Goal: Find specific fact: Find specific fact

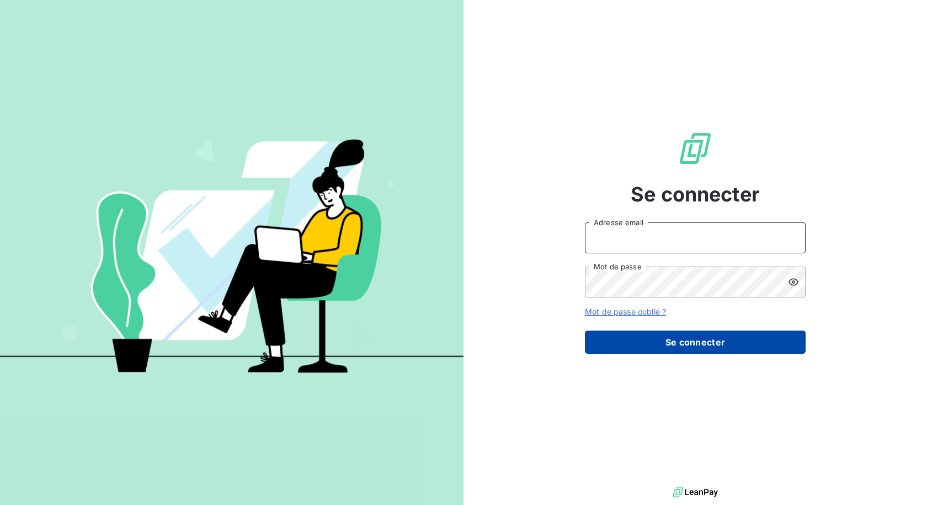
type input "[EMAIL_ADDRESS][DOMAIN_NAME]"
click at [688, 343] on button "Se connecter" at bounding box center [695, 341] width 221 height 23
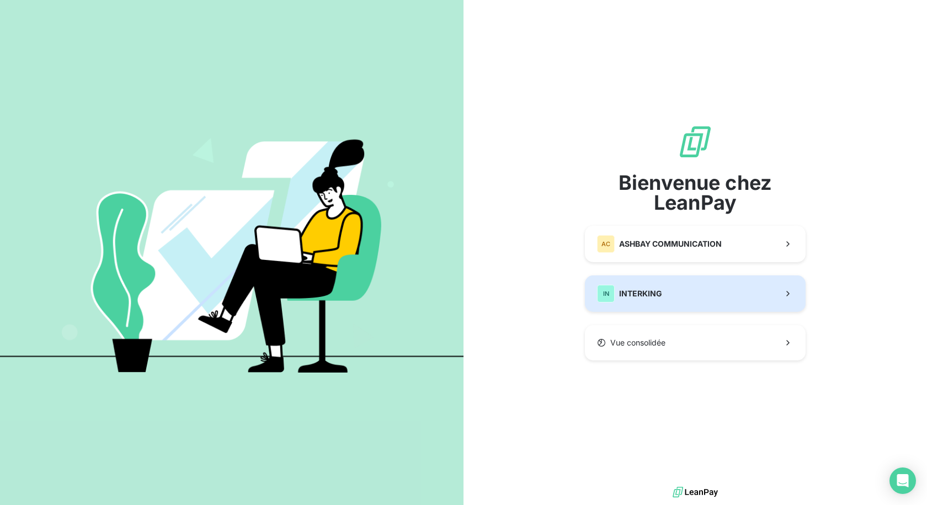
click at [653, 291] on span "INTERKING" at bounding box center [640, 293] width 43 height 11
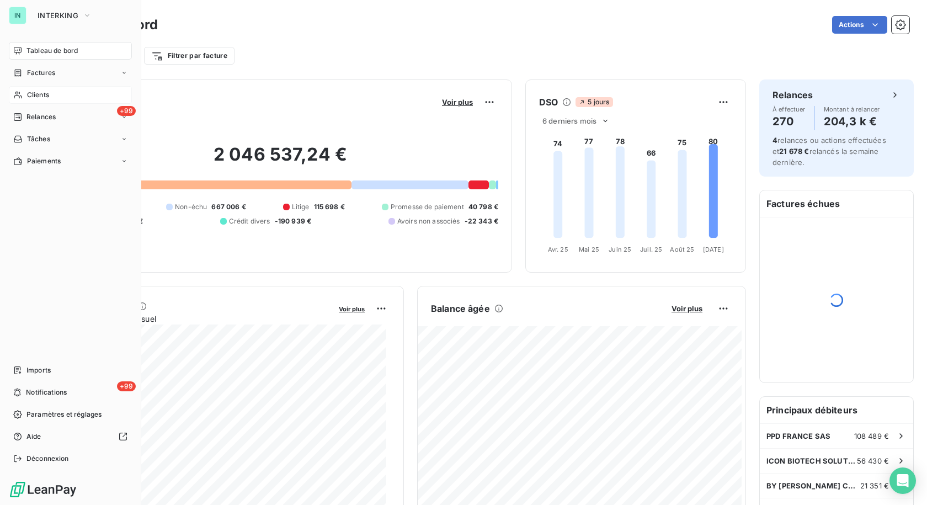
click at [20, 92] on icon at bounding box center [17, 94] width 9 height 9
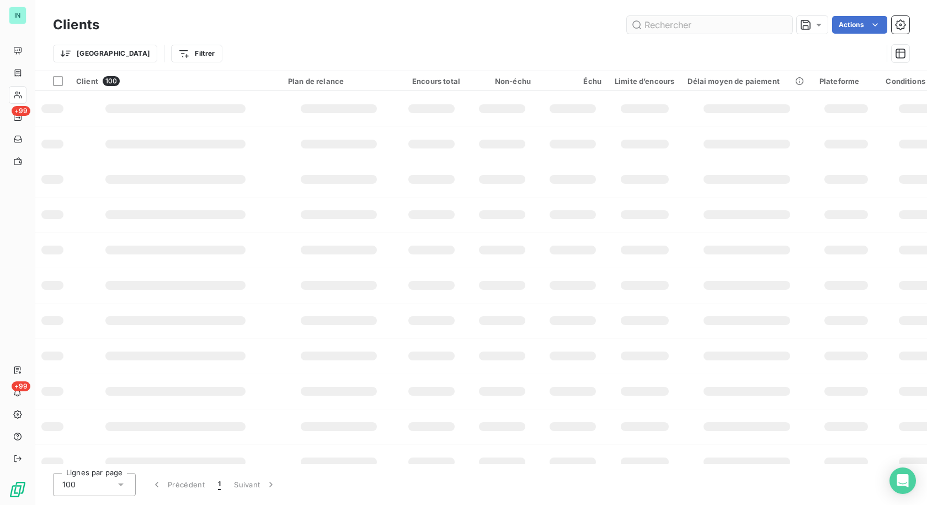
click at [685, 22] on input "text" at bounding box center [709, 25] width 165 height 18
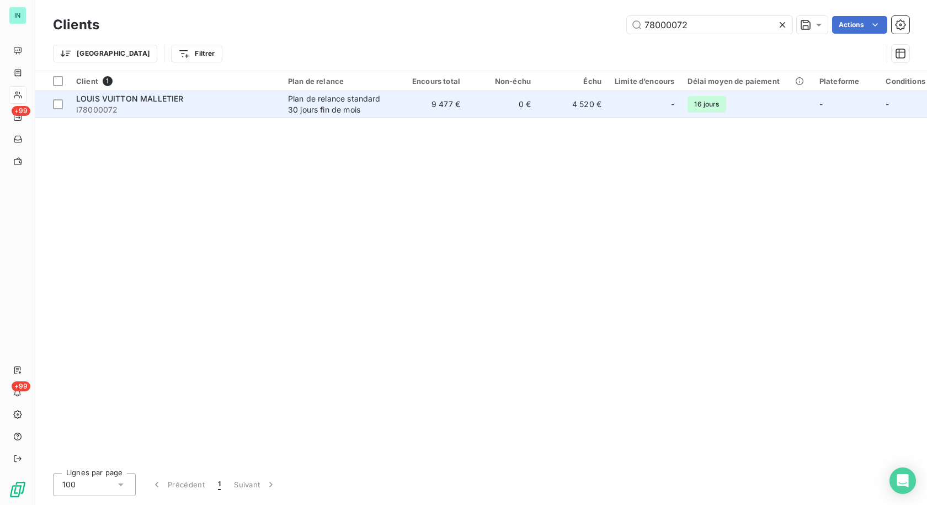
type input "78000072"
click at [408, 105] on td "9 477 €" at bounding box center [431, 104] width 71 height 26
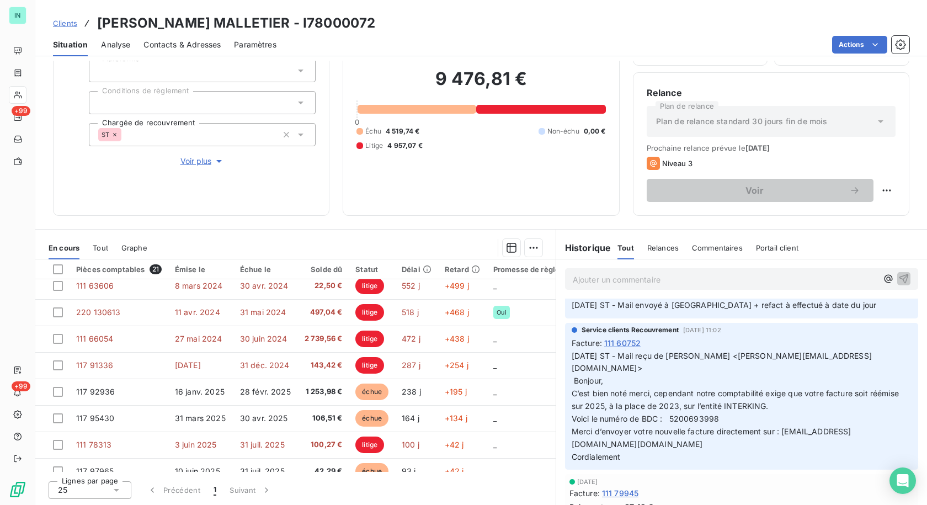
scroll to position [441, 0]
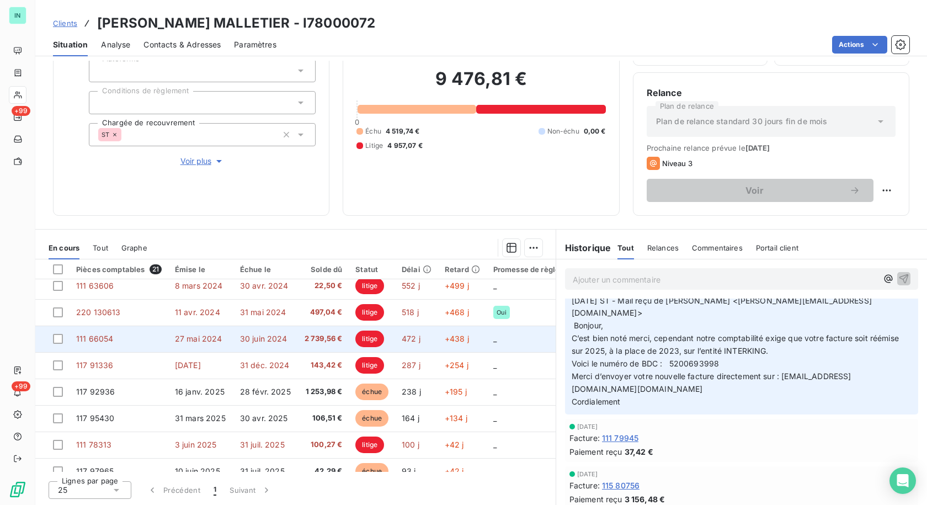
click at [287, 335] on td "30 juin 2024" at bounding box center [265, 338] width 65 height 26
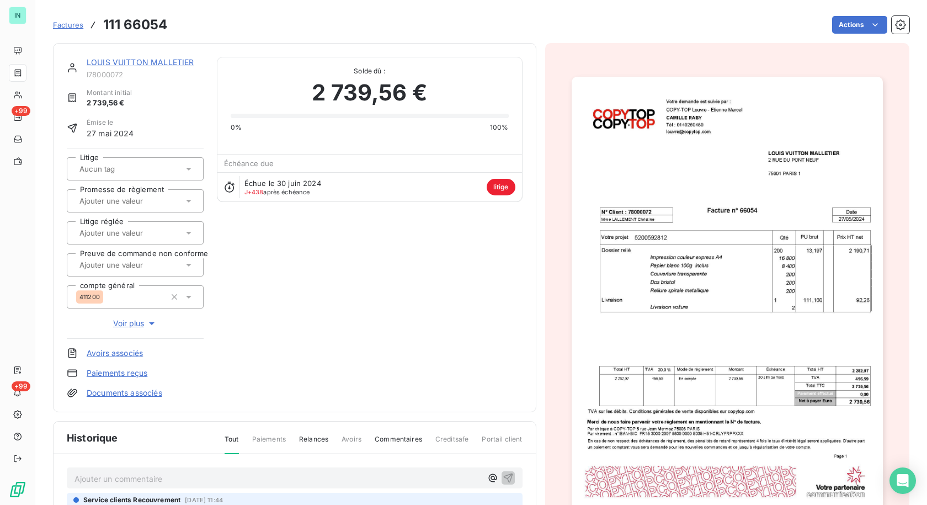
click at [159, 393] on link "Documents associés" at bounding box center [125, 392] width 76 height 11
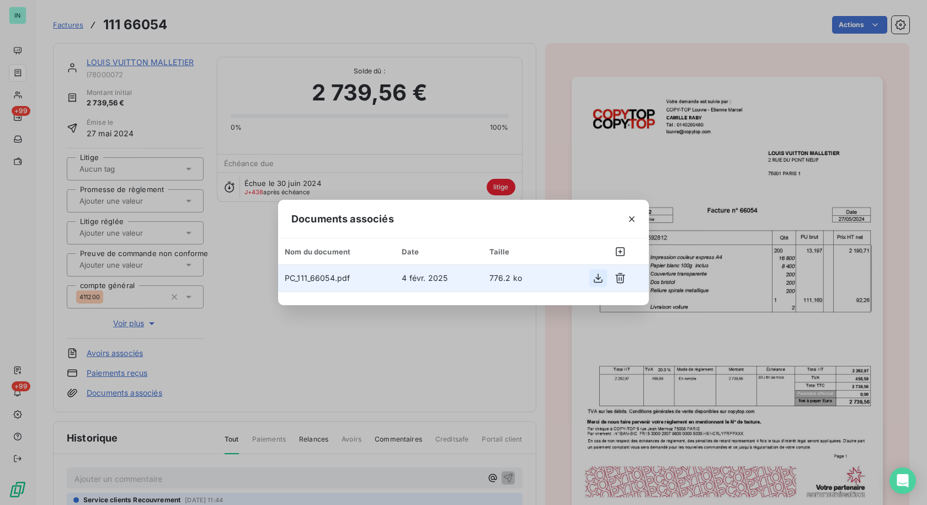
click at [596, 278] on icon "button" at bounding box center [598, 278] width 9 height 9
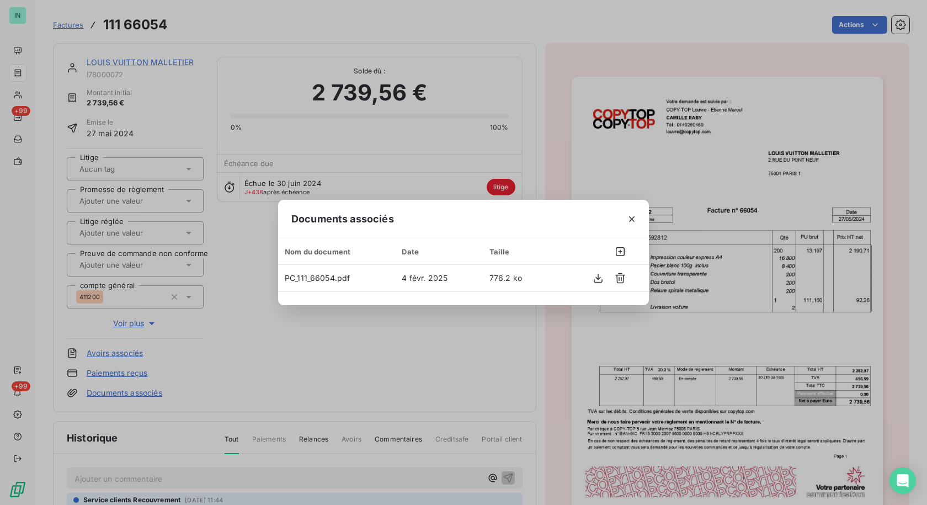
click at [645, 159] on div "Documents associés Nom du document Date Taille PC_111_66054.pdf [DATE] 776.2 ko" at bounding box center [463, 252] width 927 height 505
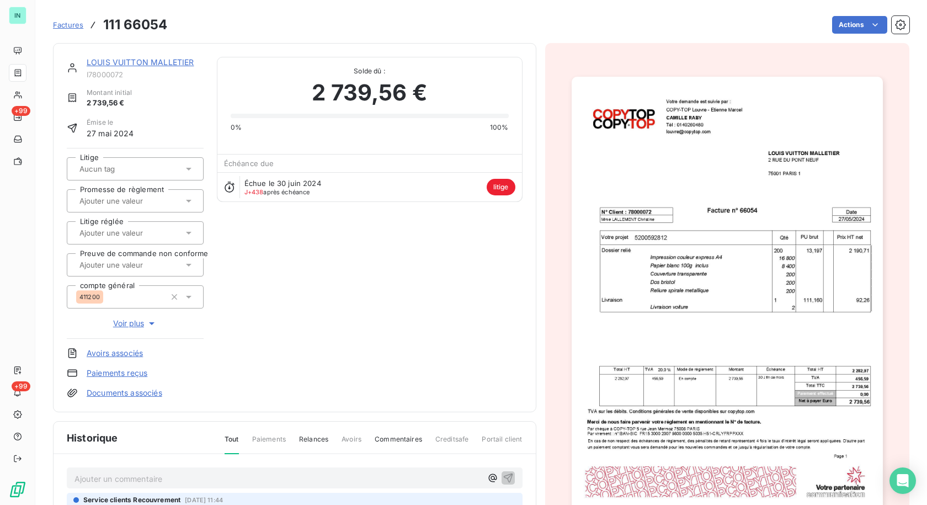
click at [157, 65] on link "LOUIS VUITTON MALLETIER" at bounding box center [140, 61] width 107 height 9
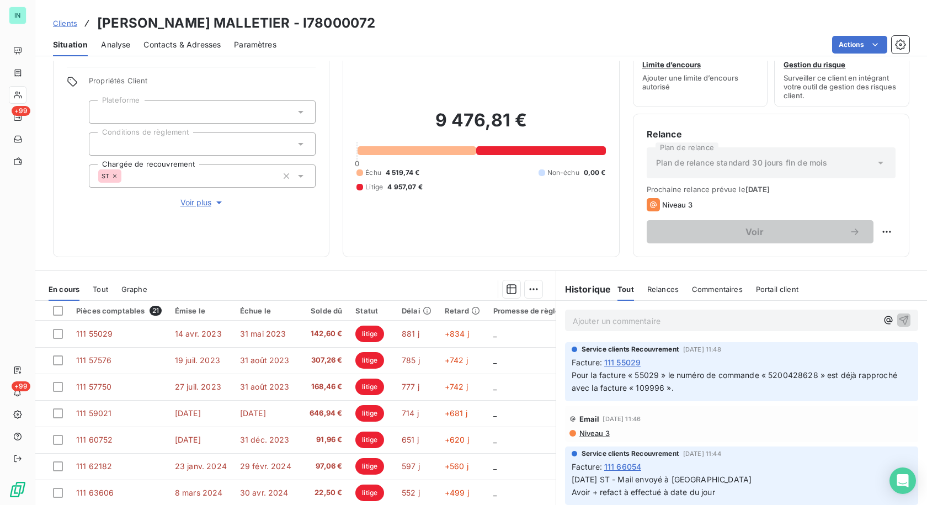
scroll to position [55, 0]
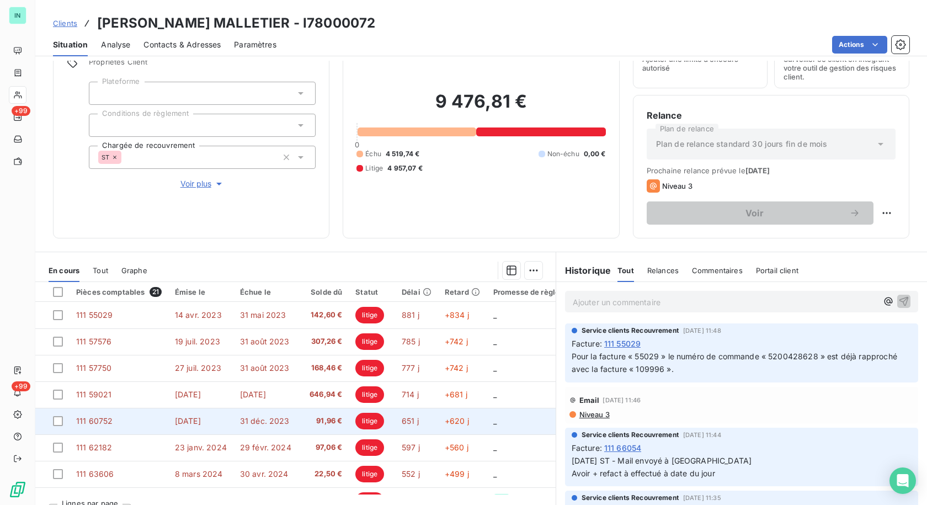
click at [326, 421] on span "91,96 €" at bounding box center [324, 420] width 38 height 11
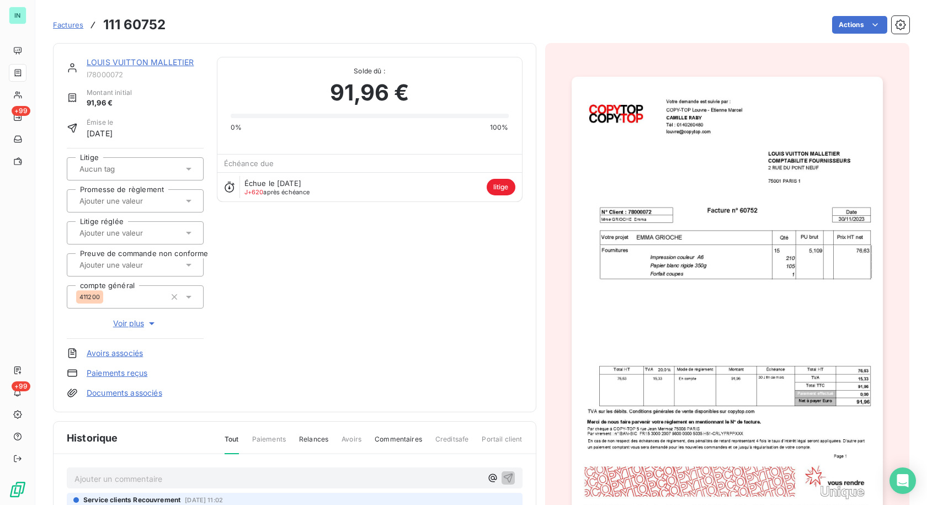
click at [140, 393] on link "Documents associés" at bounding box center [125, 392] width 76 height 11
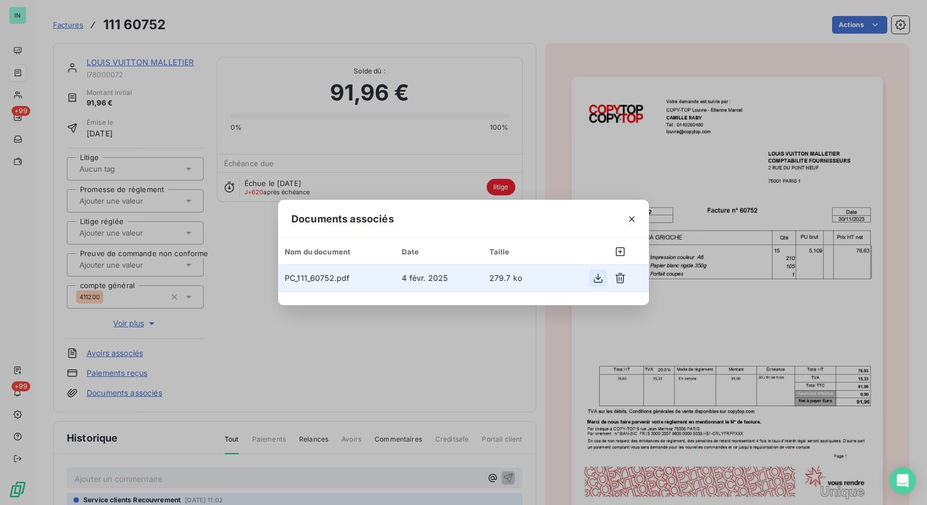
click at [598, 280] on icon "button" at bounding box center [597, 278] width 11 height 11
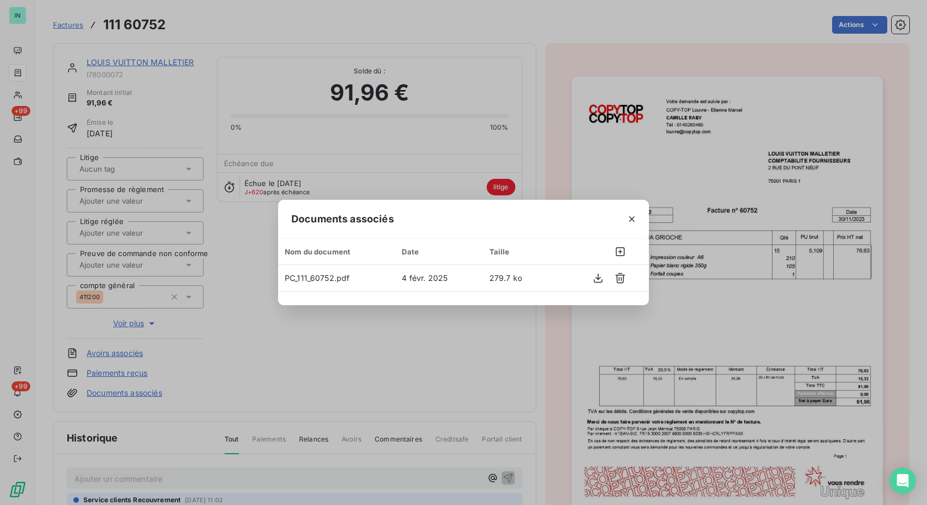
drag, startPoint x: 442, startPoint y: 361, endPoint x: 284, endPoint y: 141, distance: 270.8
click at [444, 359] on div "Documents associés Nom du document Date Taille PC_111_60752.pdf [DATE] 279.7 ko" at bounding box center [463, 252] width 927 height 505
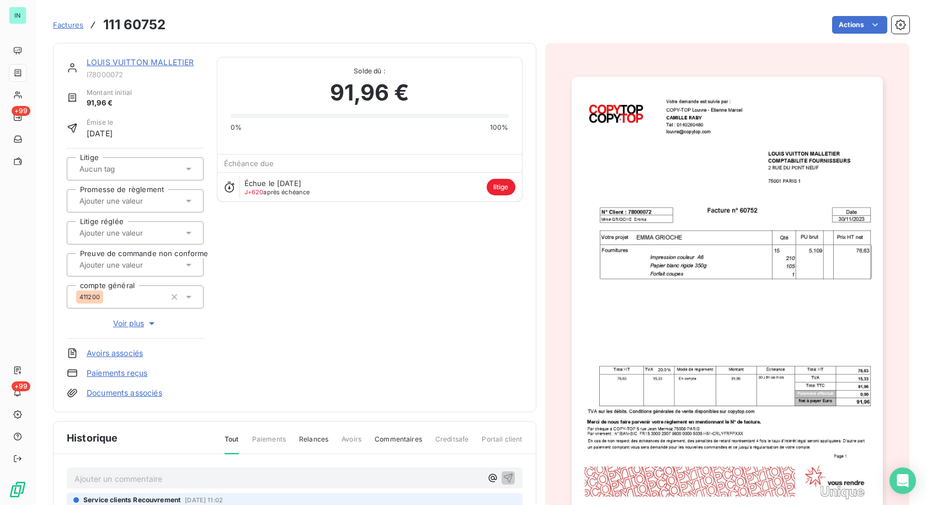
click at [165, 62] on link "LOUIS VUITTON MALLETIER" at bounding box center [140, 61] width 107 height 9
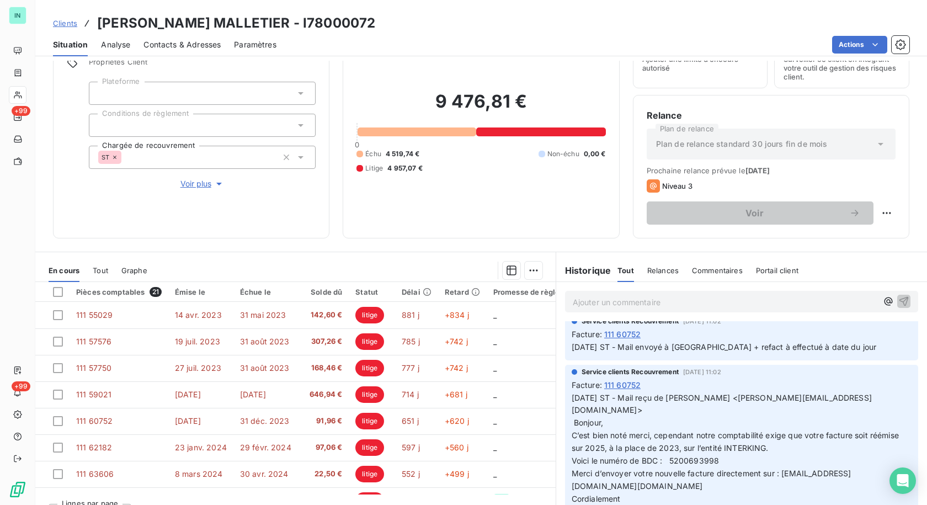
scroll to position [386, 0]
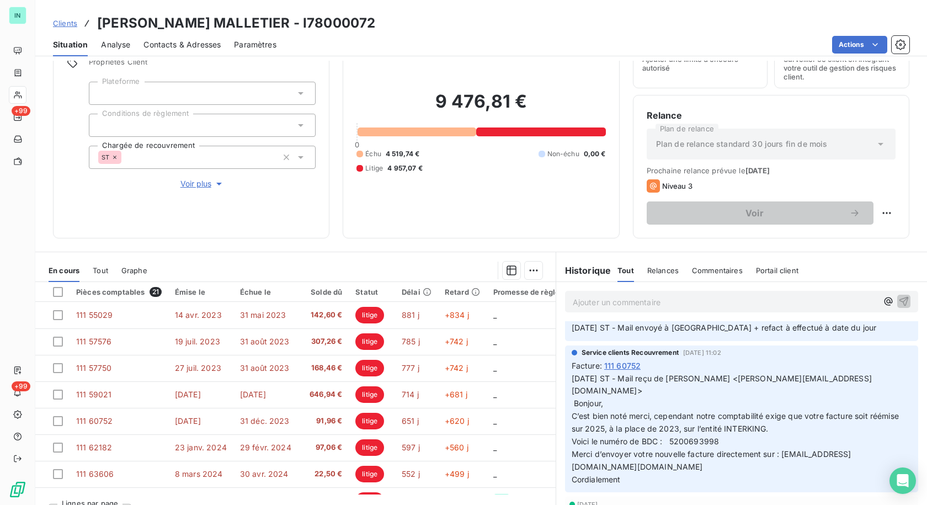
click at [686, 446] on span "Voici le numéro de BDC : 5200693998" at bounding box center [645, 440] width 148 height 9
copy span "5200693998"
drag, startPoint x: 704, startPoint y: 402, endPoint x: 574, endPoint y: 402, distance: 130.2
click at [574, 402] on span "[DATE] ST - Mail reçu de [PERSON_NAME] <[PERSON_NAME][EMAIL_ADDRESS][DOMAIN_NAM…" at bounding box center [721, 390] width 300 height 35
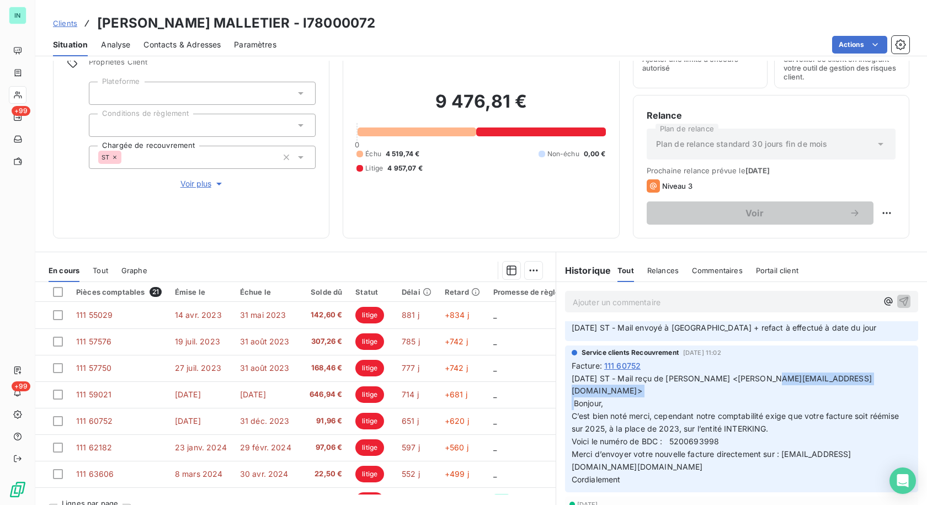
copy span "[PERSON_NAME][EMAIL_ADDRESS][DOMAIN_NAME]"
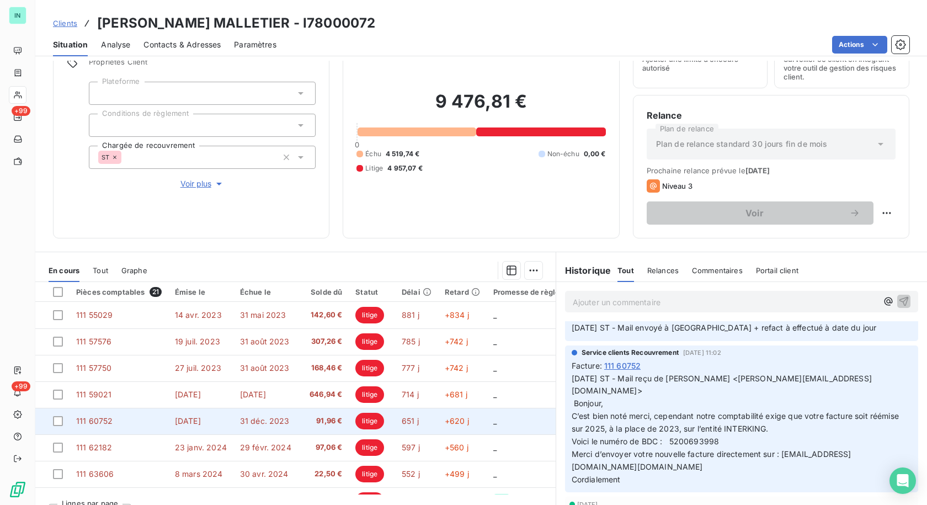
click at [234, 421] on td "31 déc. 2023" at bounding box center [265, 421] width 65 height 26
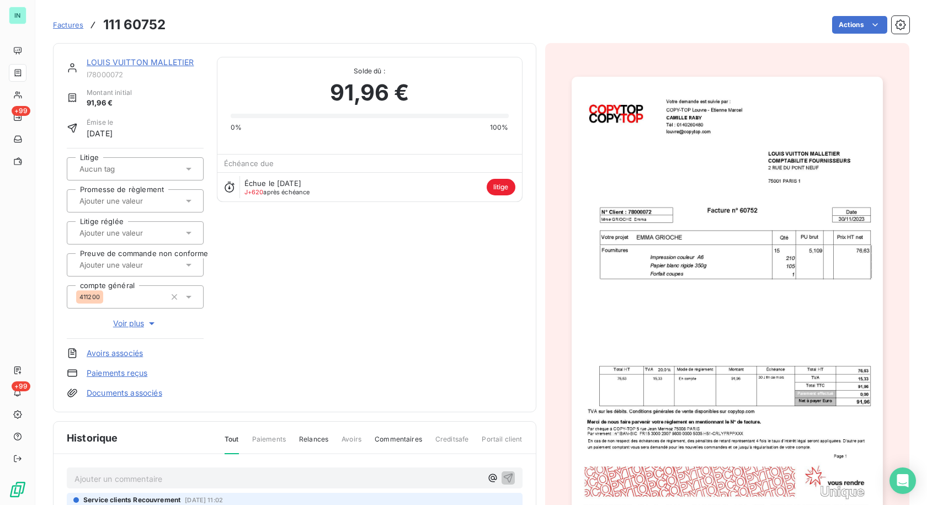
click at [117, 63] on link "LOUIS VUITTON MALLETIER" at bounding box center [140, 61] width 107 height 9
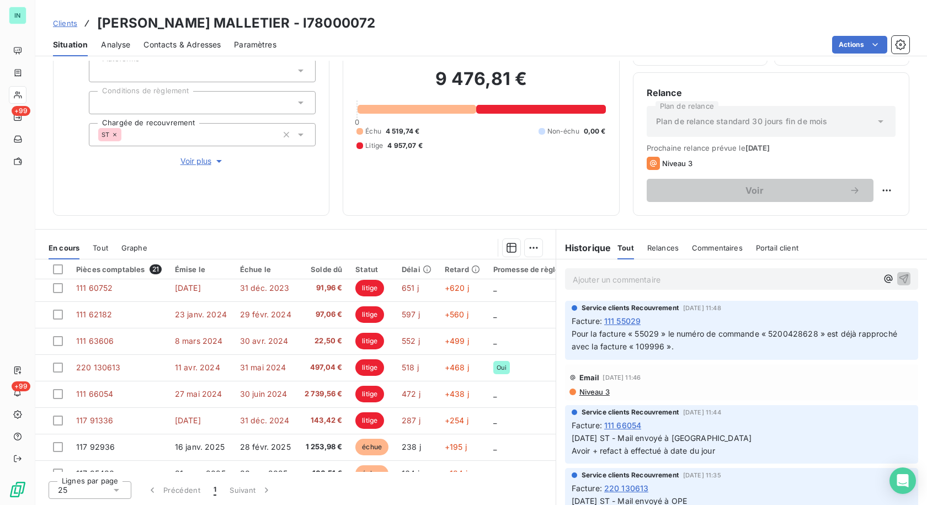
scroll to position [165, 0]
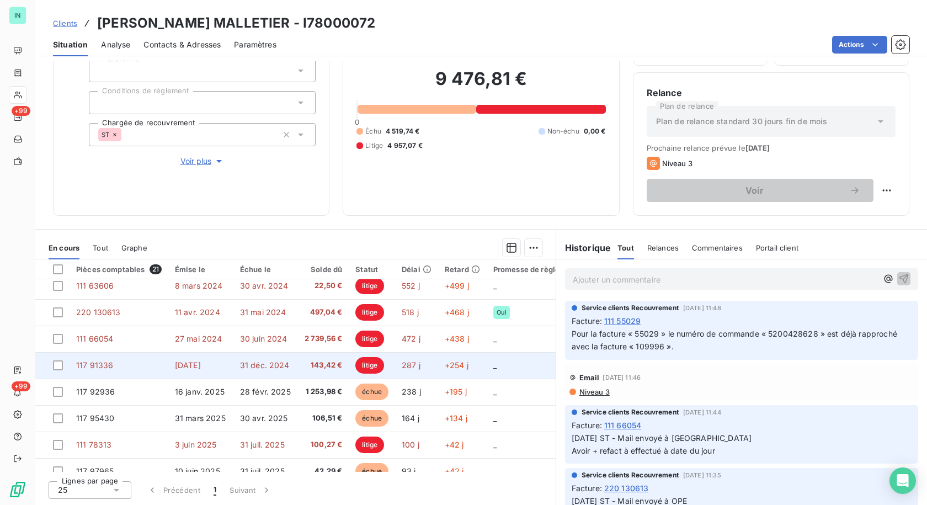
click at [153, 366] on td "117 91336" at bounding box center [119, 365] width 99 height 26
